Goal: Information Seeking & Learning: Learn about a topic

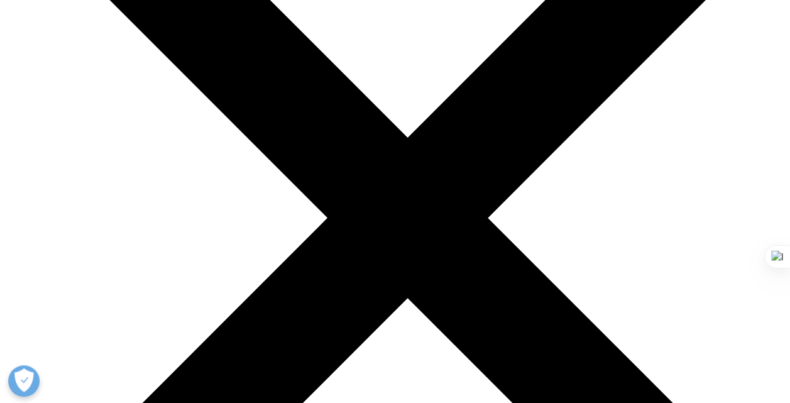
scroll to position [3520, 0]
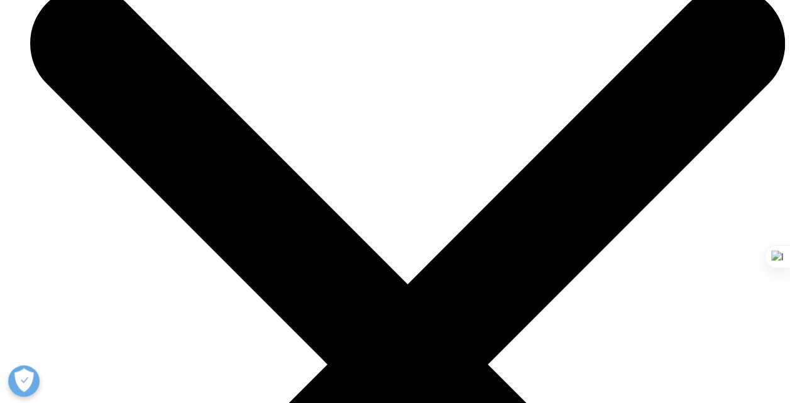
drag, startPoint x: 36, startPoint y: 260, endPoint x: 671, endPoint y: 258, distance: 635.5
drag, startPoint x: 671, startPoint y: 260, endPoint x: 36, endPoint y: 263, distance: 634.9
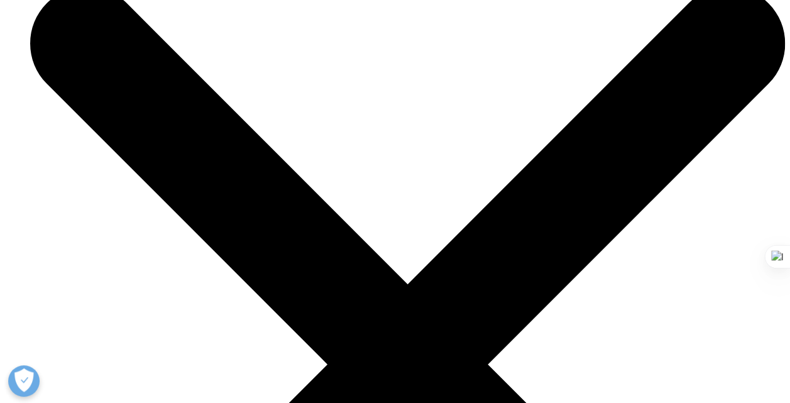
drag, startPoint x: 47, startPoint y: 260, endPoint x: 85, endPoint y: 282, distance: 44.2
drag, startPoint x: 85, startPoint y: 282, endPoint x: 38, endPoint y: 258, distance: 53.1
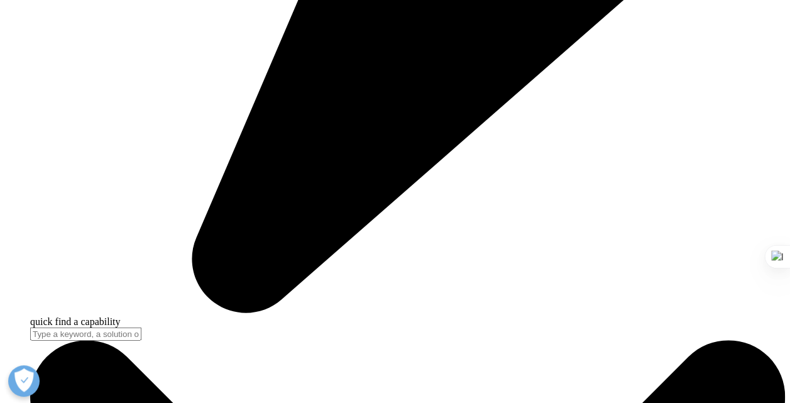
drag, startPoint x: 36, startPoint y: 260, endPoint x: 675, endPoint y: 263, distance: 638.6
drag, startPoint x: 675, startPoint y: 263, endPoint x: 675, endPoint y: 270, distance: 7.5
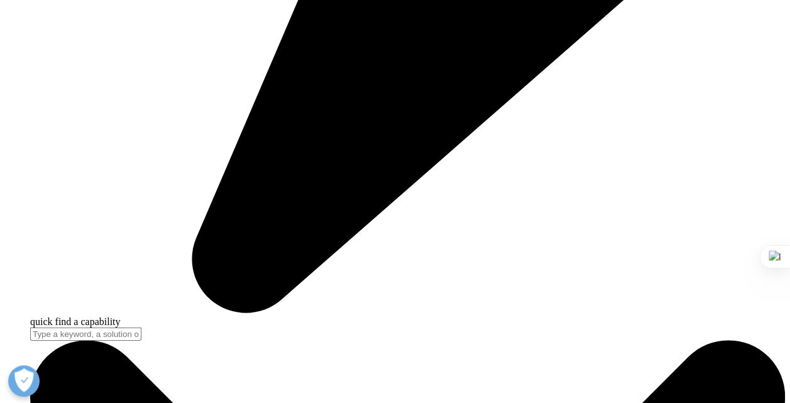
drag, startPoint x: 675, startPoint y: 270, endPoint x: 669, endPoint y: 280, distance: 11.5
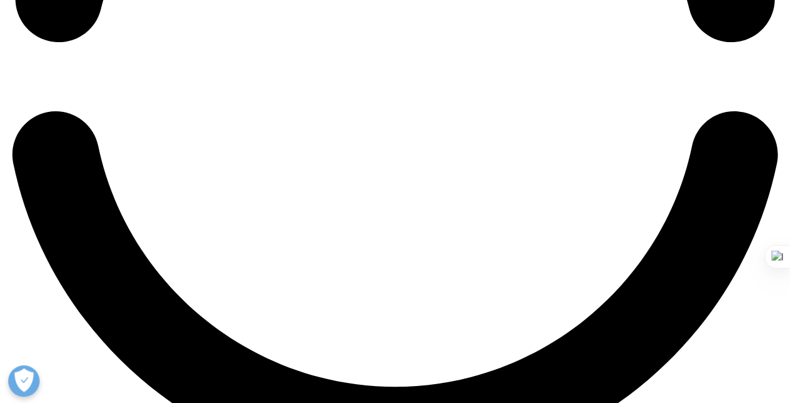
scroll to position [1906, 0]
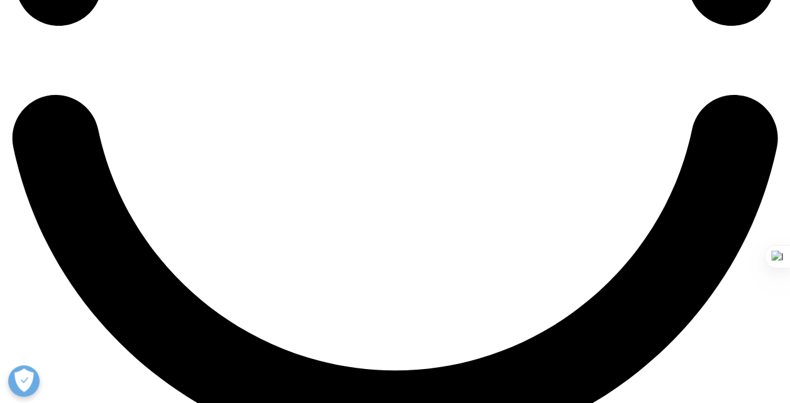
drag, startPoint x: 378, startPoint y: 187, endPoint x: 36, endPoint y: 167, distance: 341.9
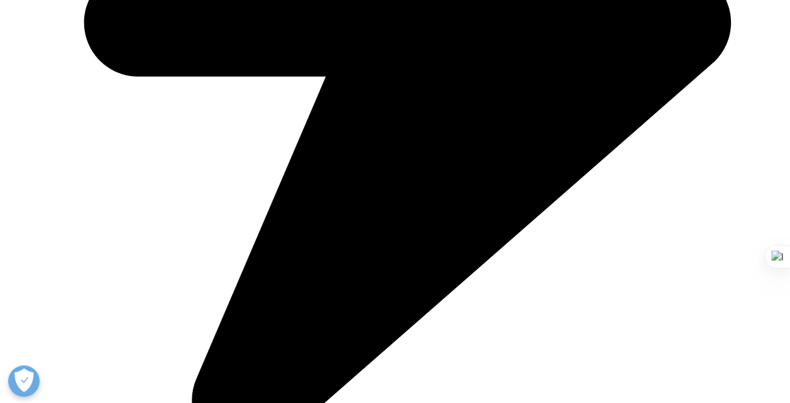
scroll to position [3373, 0]
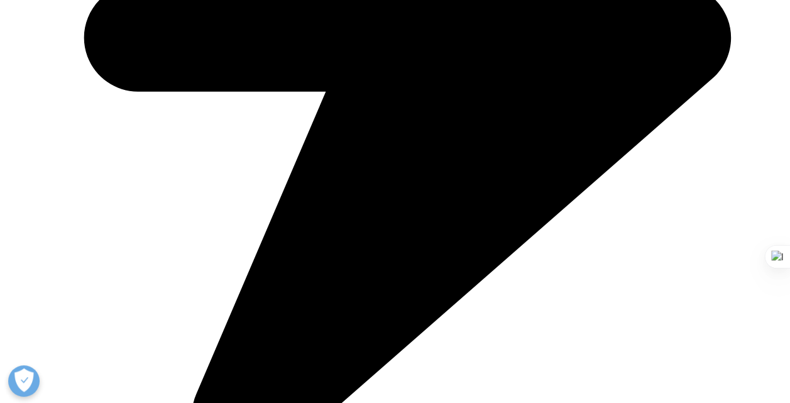
drag, startPoint x: 236, startPoint y: 242, endPoint x: 192, endPoint y: 245, distance: 44.1
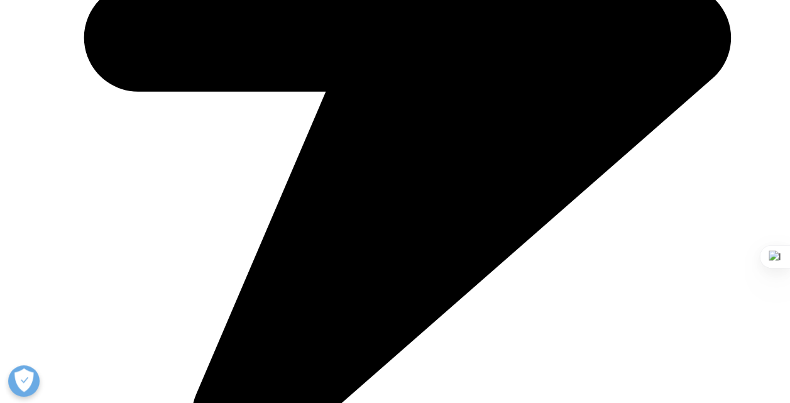
drag, startPoint x: 193, startPoint y: 245, endPoint x: 235, endPoint y: 246, distance: 42.1
drag, startPoint x: 235, startPoint y: 246, endPoint x: 250, endPoint y: 267, distance: 26.2
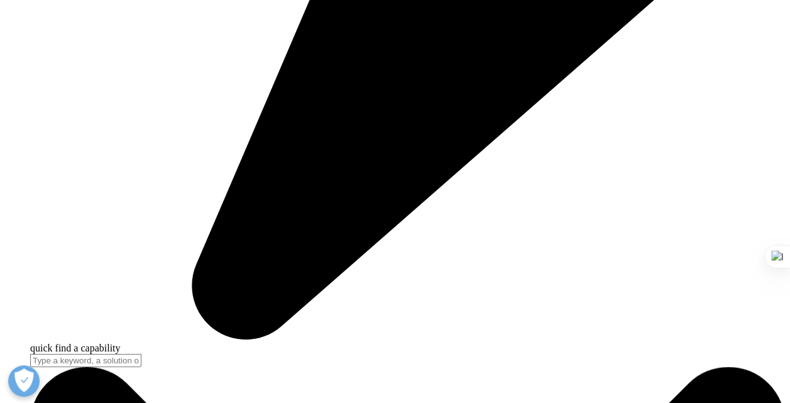
scroll to position [3520, 0]
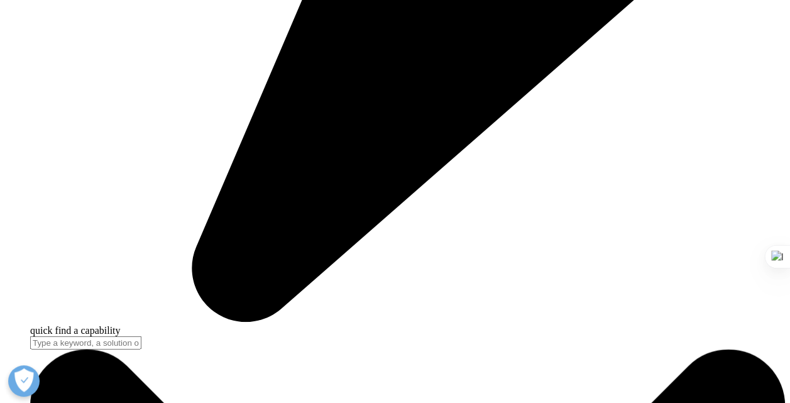
drag, startPoint x: 38, startPoint y: 135, endPoint x: 156, endPoint y: 135, distance: 118.2
drag, startPoint x: 156, startPoint y: 135, endPoint x: 176, endPoint y: 136, distance: 20.1
drag, startPoint x: 35, startPoint y: 136, endPoint x: 527, endPoint y: 138, distance: 492.2
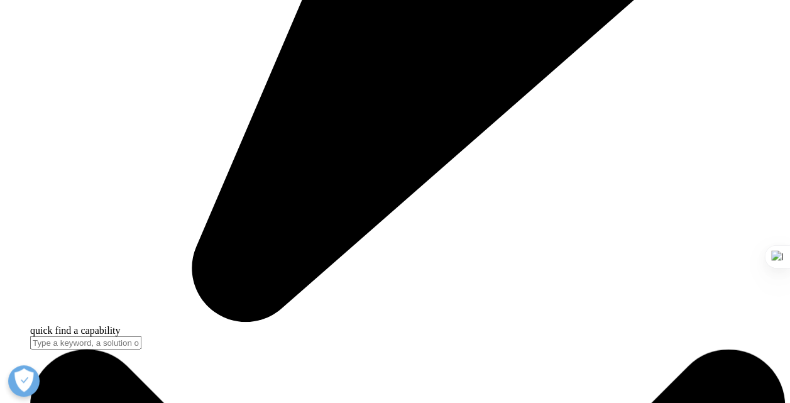
drag, startPoint x: 635, startPoint y: 135, endPoint x: 546, endPoint y: 141, distance: 89.5
drag, startPoint x: 546, startPoint y: 141, endPoint x: 640, endPoint y: 135, distance: 94.5
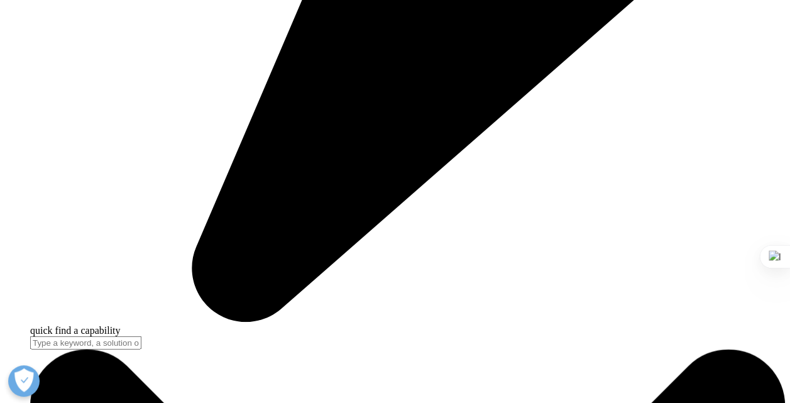
drag, startPoint x: 640, startPoint y: 136, endPoint x: 543, endPoint y: 144, distance: 97.1
drag, startPoint x: 543, startPoint y: 144, endPoint x: 647, endPoint y: 147, distance: 103.8
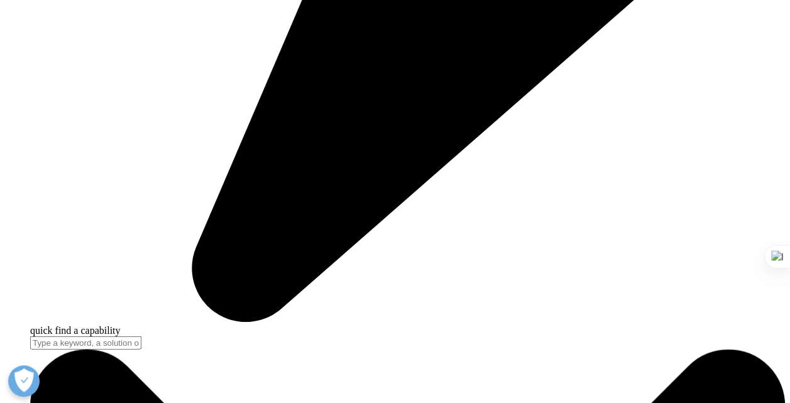
drag, startPoint x: 646, startPoint y: 135, endPoint x: 124, endPoint y: 167, distance: 522.7
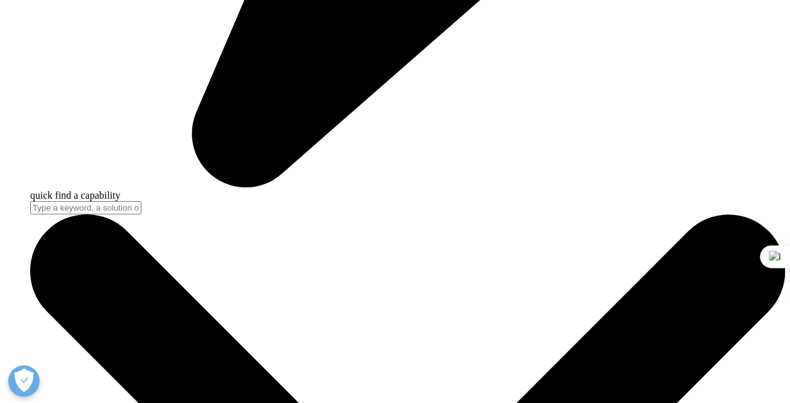
scroll to position [3666, 0]
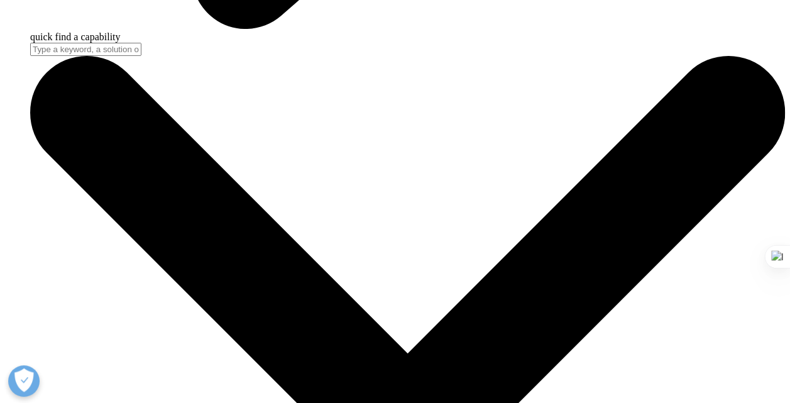
scroll to position [3960, 0]
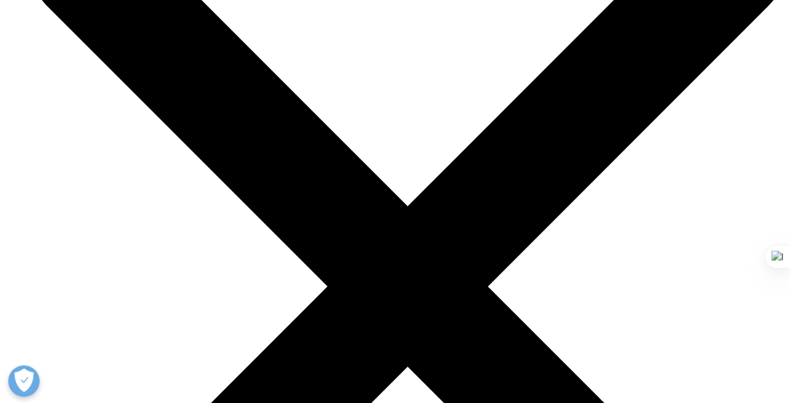
drag, startPoint x: 143, startPoint y: 220, endPoint x: 146, endPoint y: 210, distance: 10.4
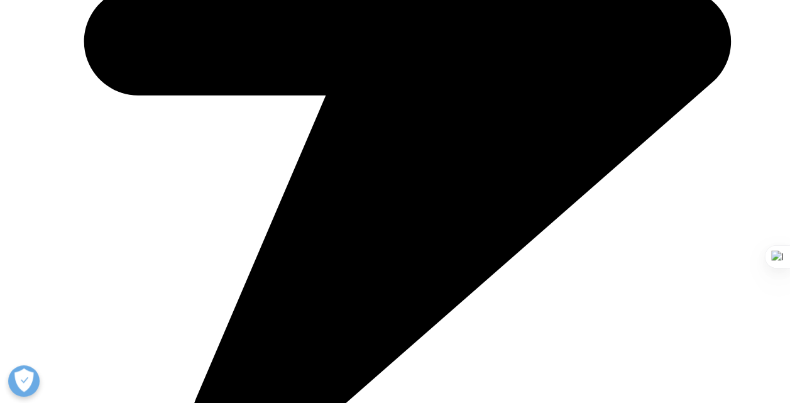
scroll to position [3373, 0]
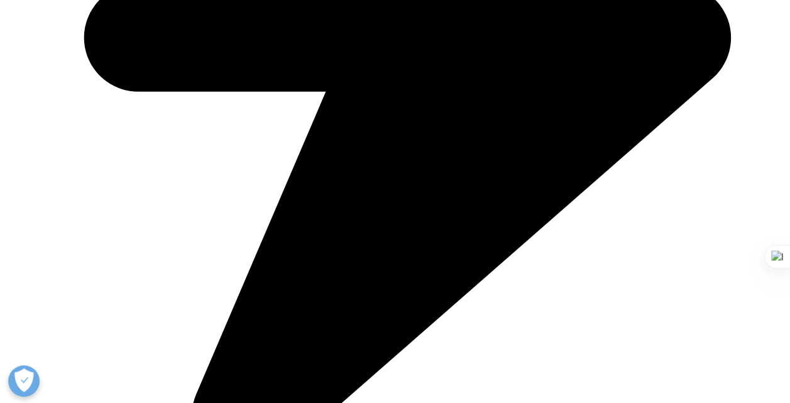
drag, startPoint x: 355, startPoint y: 187, endPoint x: 366, endPoint y: 187, distance: 11.9
drag, startPoint x: 370, startPoint y: 190, endPoint x: 348, endPoint y: 191, distance: 21.4
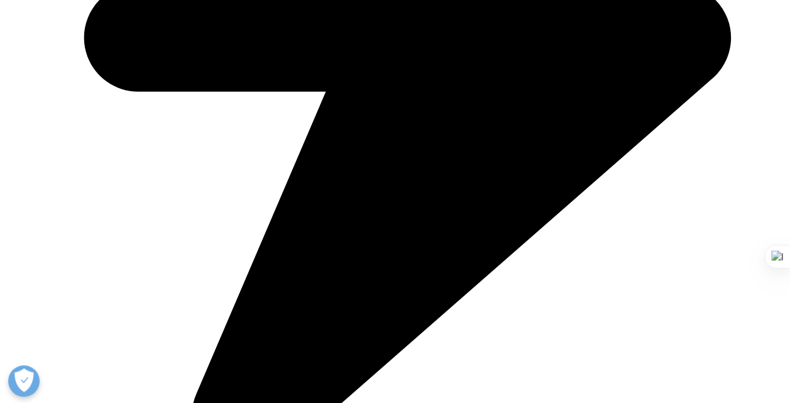
drag, startPoint x: 348, startPoint y: 191, endPoint x: 356, endPoint y: 204, distance: 14.7
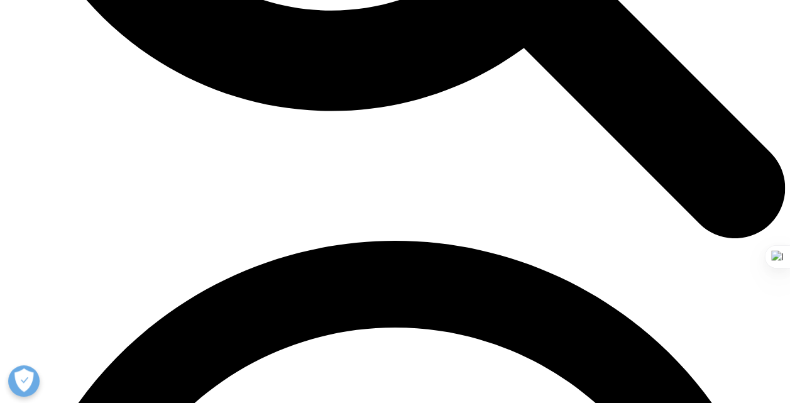
scroll to position [1320, 0]
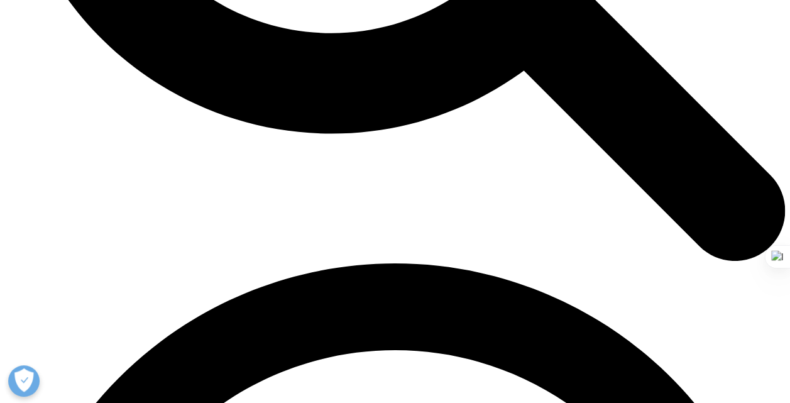
drag, startPoint x: 148, startPoint y: 225, endPoint x: 172, endPoint y: 224, distance: 23.9
drag, startPoint x: 172, startPoint y: 224, endPoint x: 202, endPoint y: 238, distance: 32.9
drag, startPoint x: 172, startPoint y: 225, endPoint x: 148, endPoint y: 229, distance: 24.2
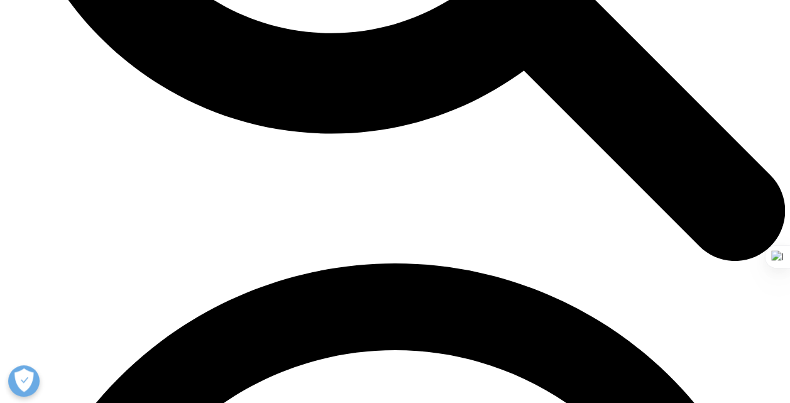
drag, startPoint x: 147, startPoint y: 223, endPoint x: 173, endPoint y: 224, distance: 26.4
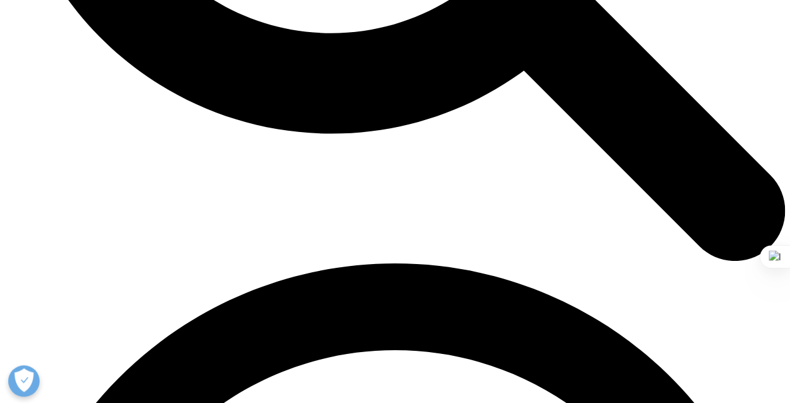
drag, startPoint x: 173, startPoint y: 224, endPoint x: 148, endPoint y: 230, distance: 25.8
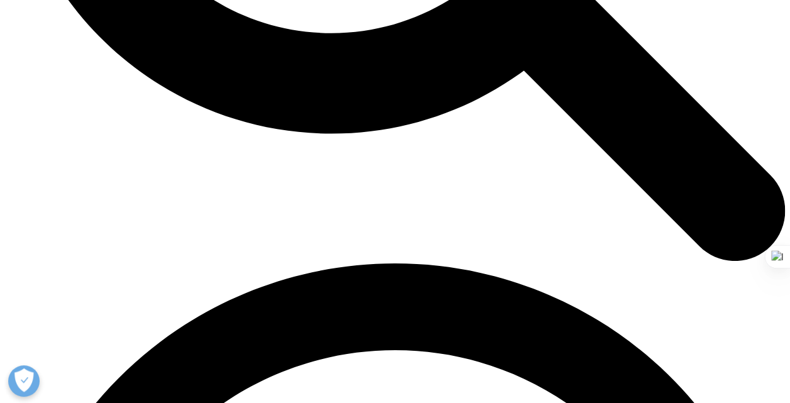
drag, startPoint x: 148, startPoint y: 230, endPoint x: 184, endPoint y: 276, distance: 58.2
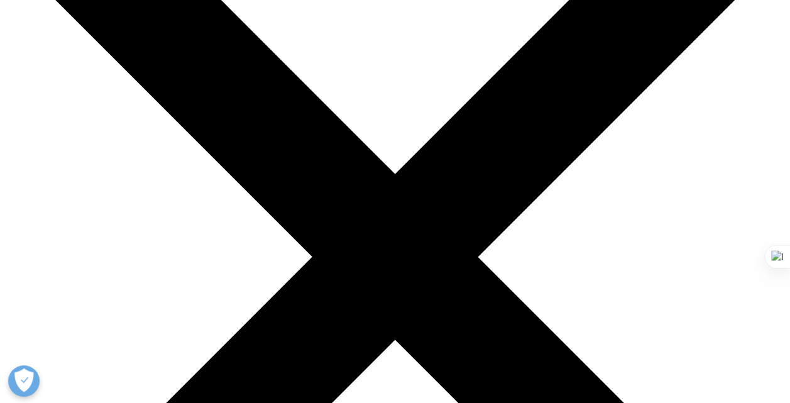
scroll to position [0, 0]
